Goal: Task Accomplishment & Management: Manage account settings

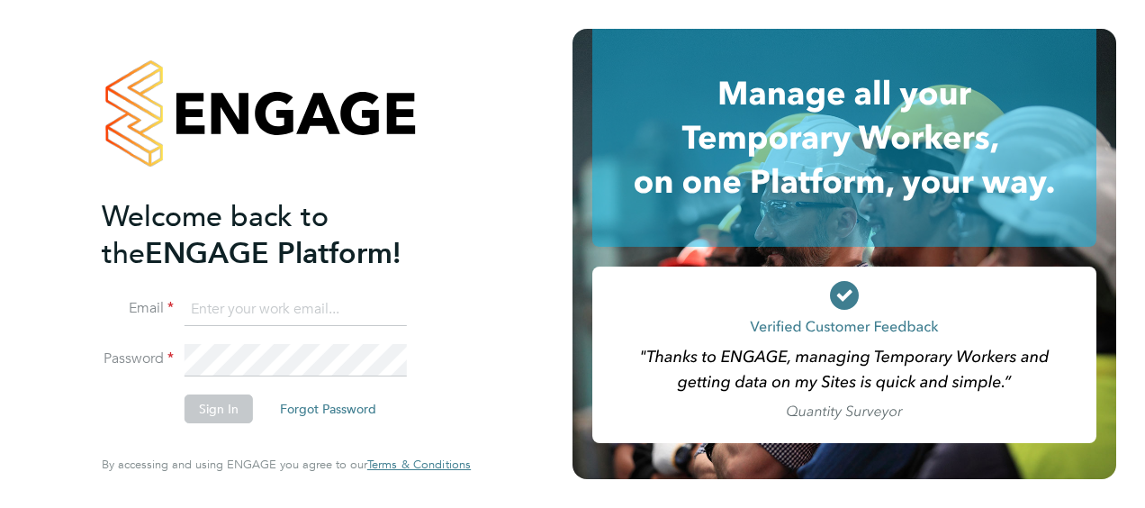
type input "paul.adcock@vistry.co.uk"
click at [227, 410] on button "Sign In" at bounding box center [218, 408] width 68 height 29
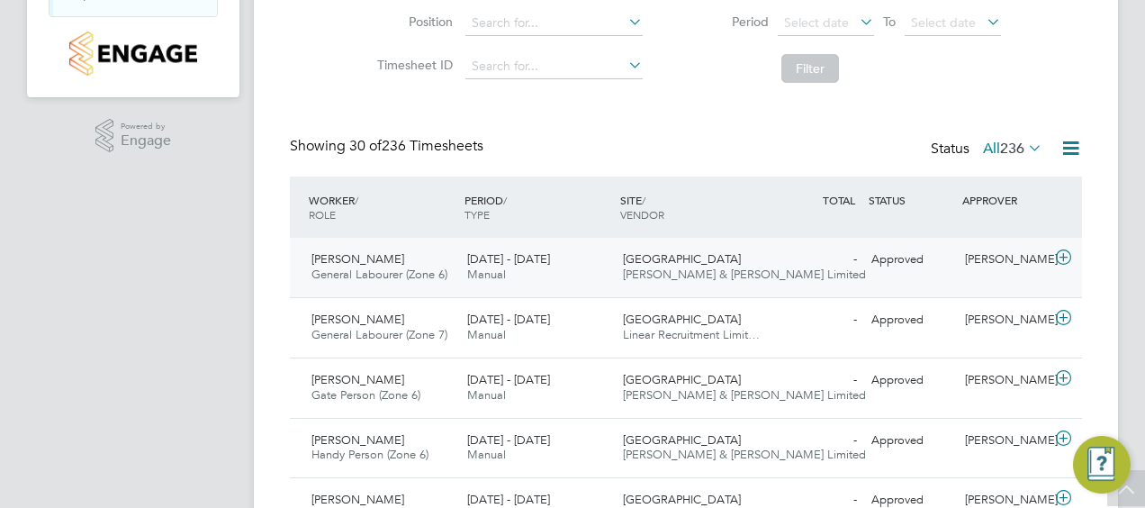
click at [895, 256] on div "Approved" at bounding box center [911, 260] width 94 height 30
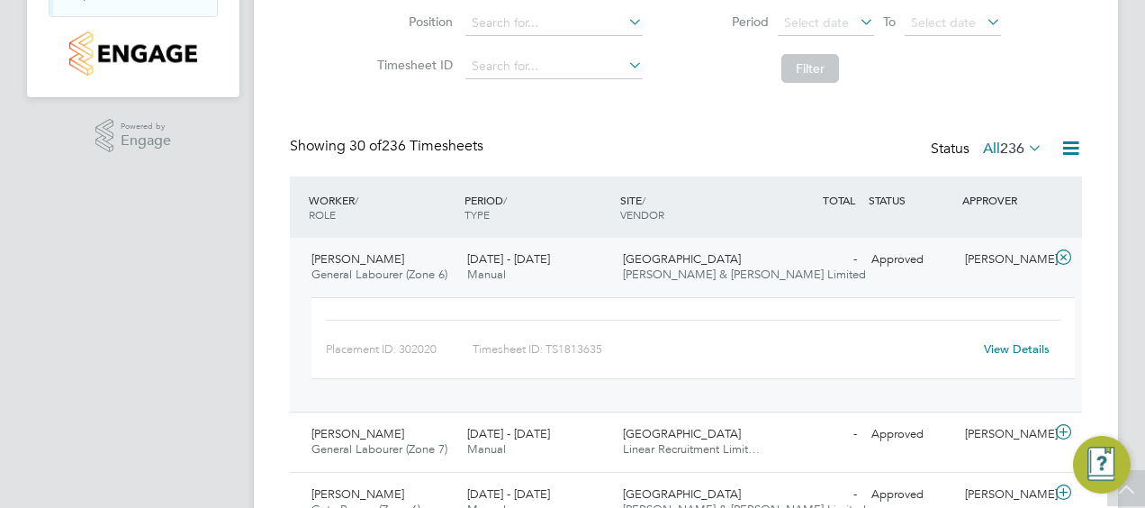
click at [1011, 344] on link "View Details" at bounding box center [1017, 348] width 66 height 15
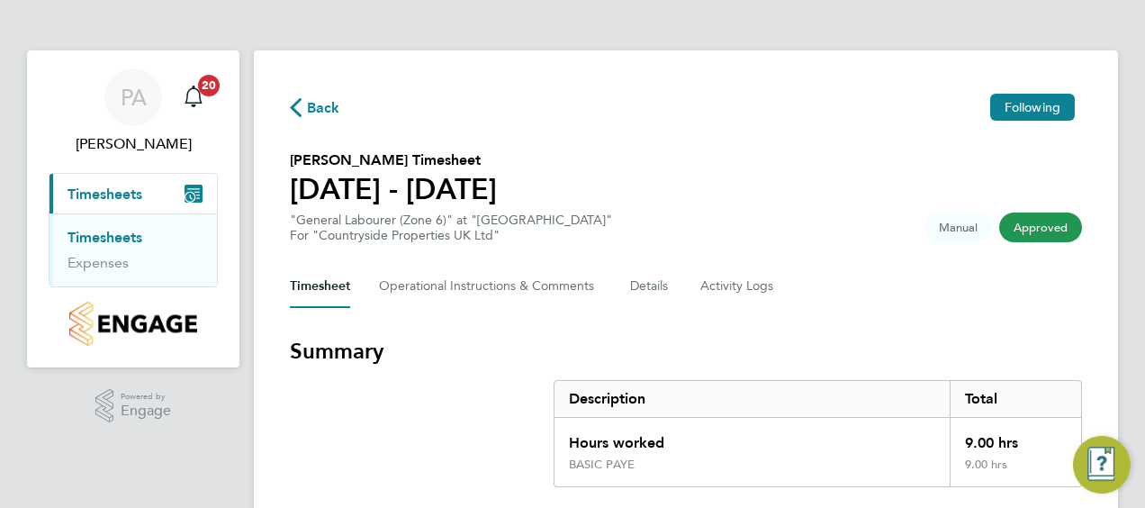
click at [295, 108] on icon "button" at bounding box center [296, 107] width 12 height 19
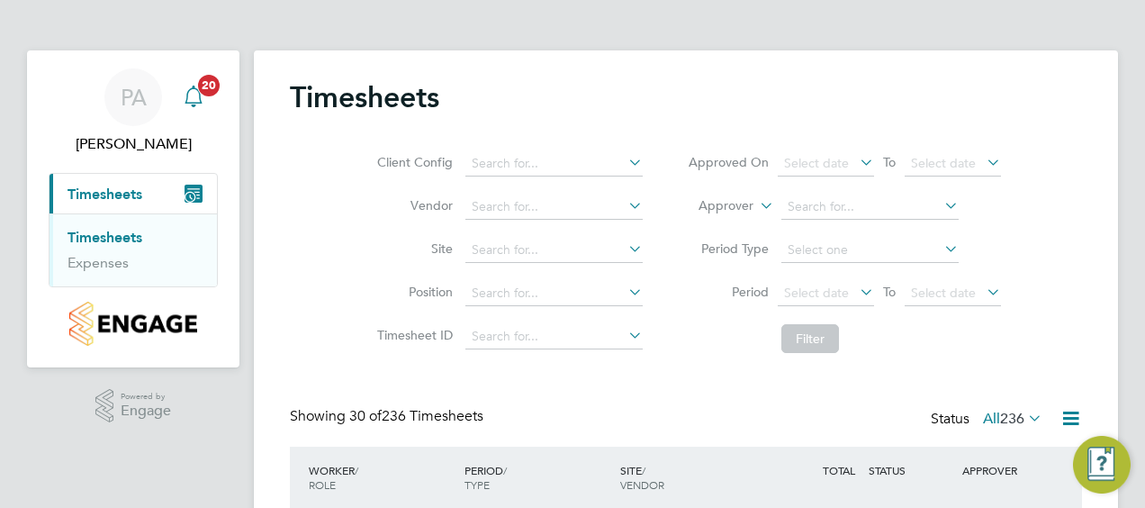
click at [198, 96] on icon "Main navigation" at bounding box center [194, 96] width 22 height 22
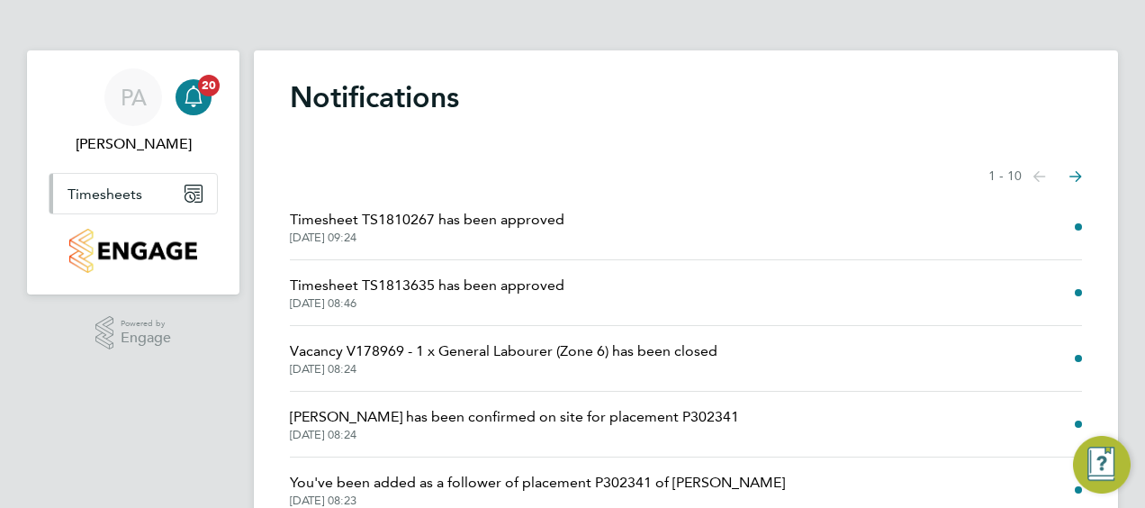
click at [90, 191] on span "Timesheets" at bounding box center [104, 193] width 75 height 17
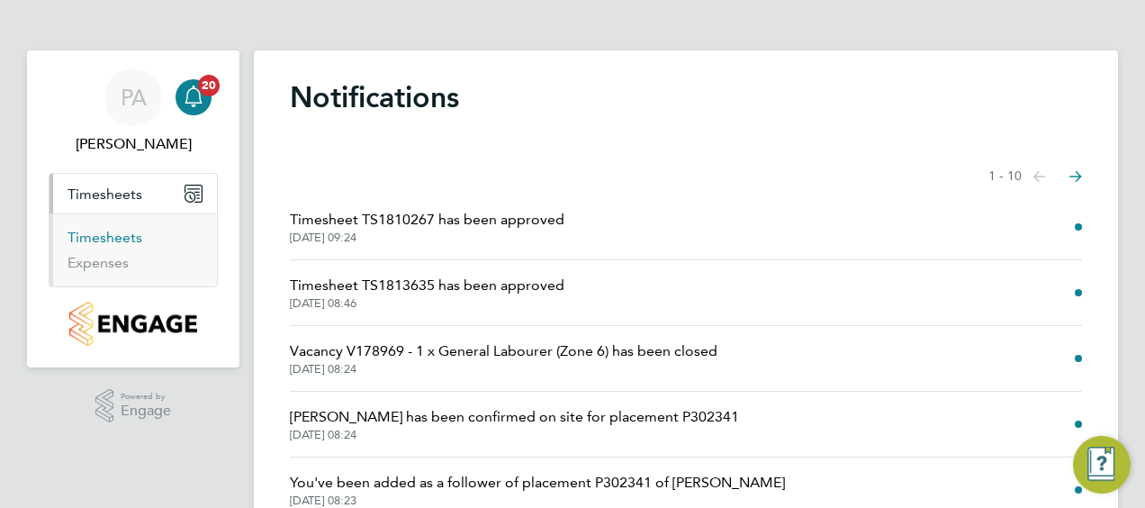
click at [117, 232] on link "Timesheets" at bounding box center [104, 237] width 75 height 17
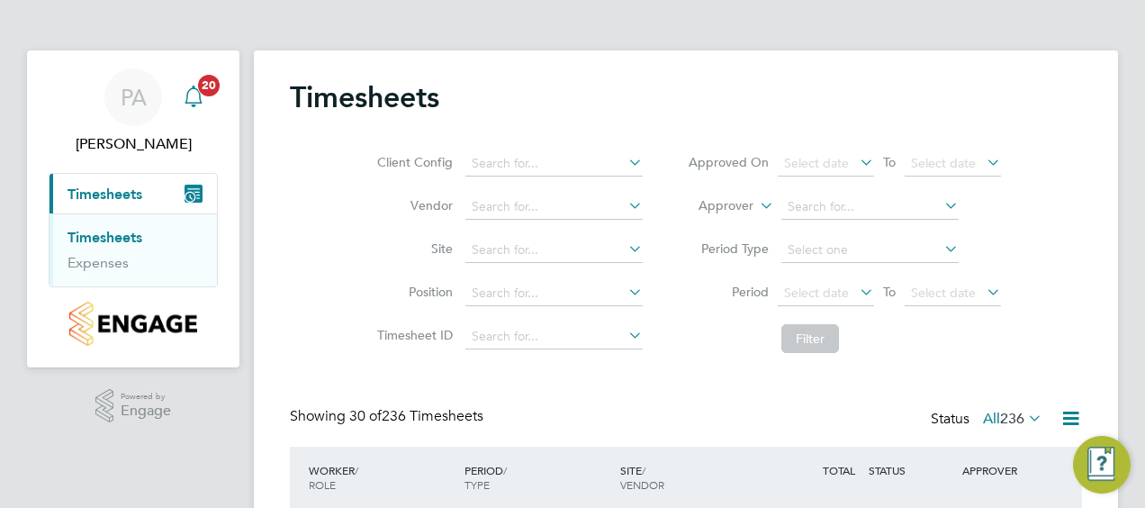
click at [193, 94] on icon "Main navigation" at bounding box center [194, 96] width 22 height 22
